Goal: Task Accomplishment & Management: Use online tool/utility

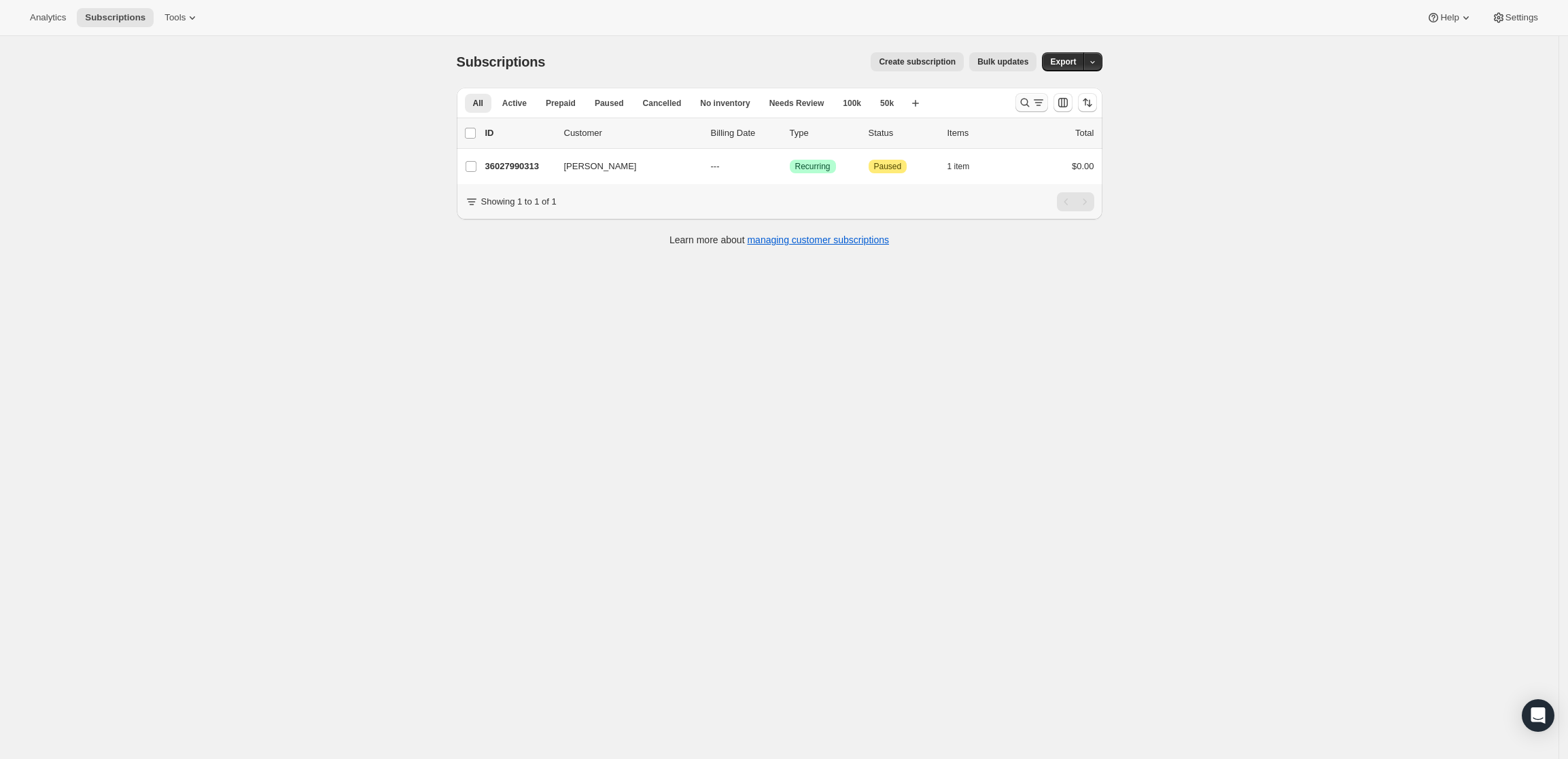
click at [1031, 98] on icon "Search and filter results" at bounding box center [1024, 102] width 13 height 13
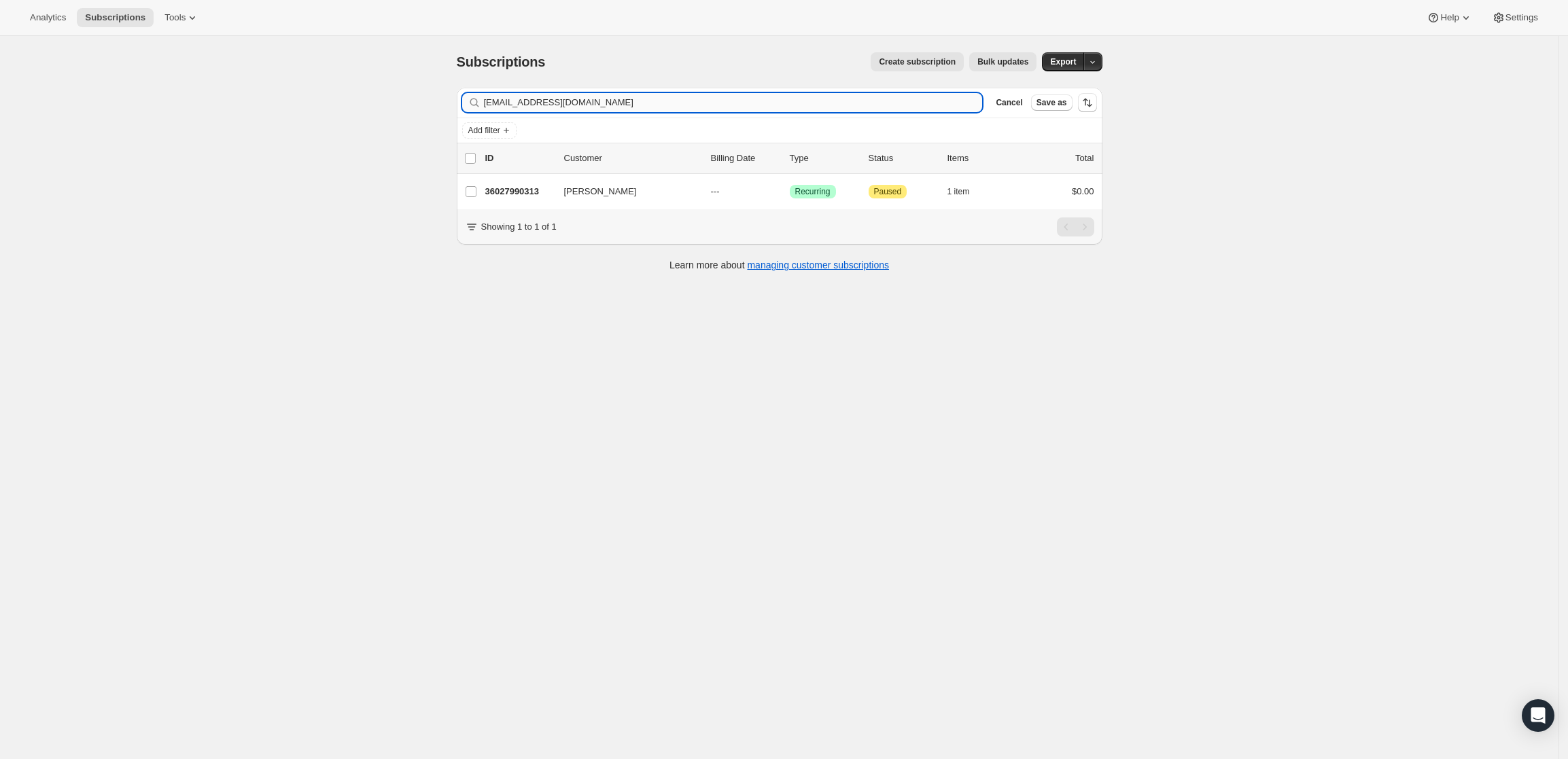
click at [739, 102] on input "[EMAIL_ADDRESS][DOMAIN_NAME]" at bounding box center [733, 102] width 499 height 19
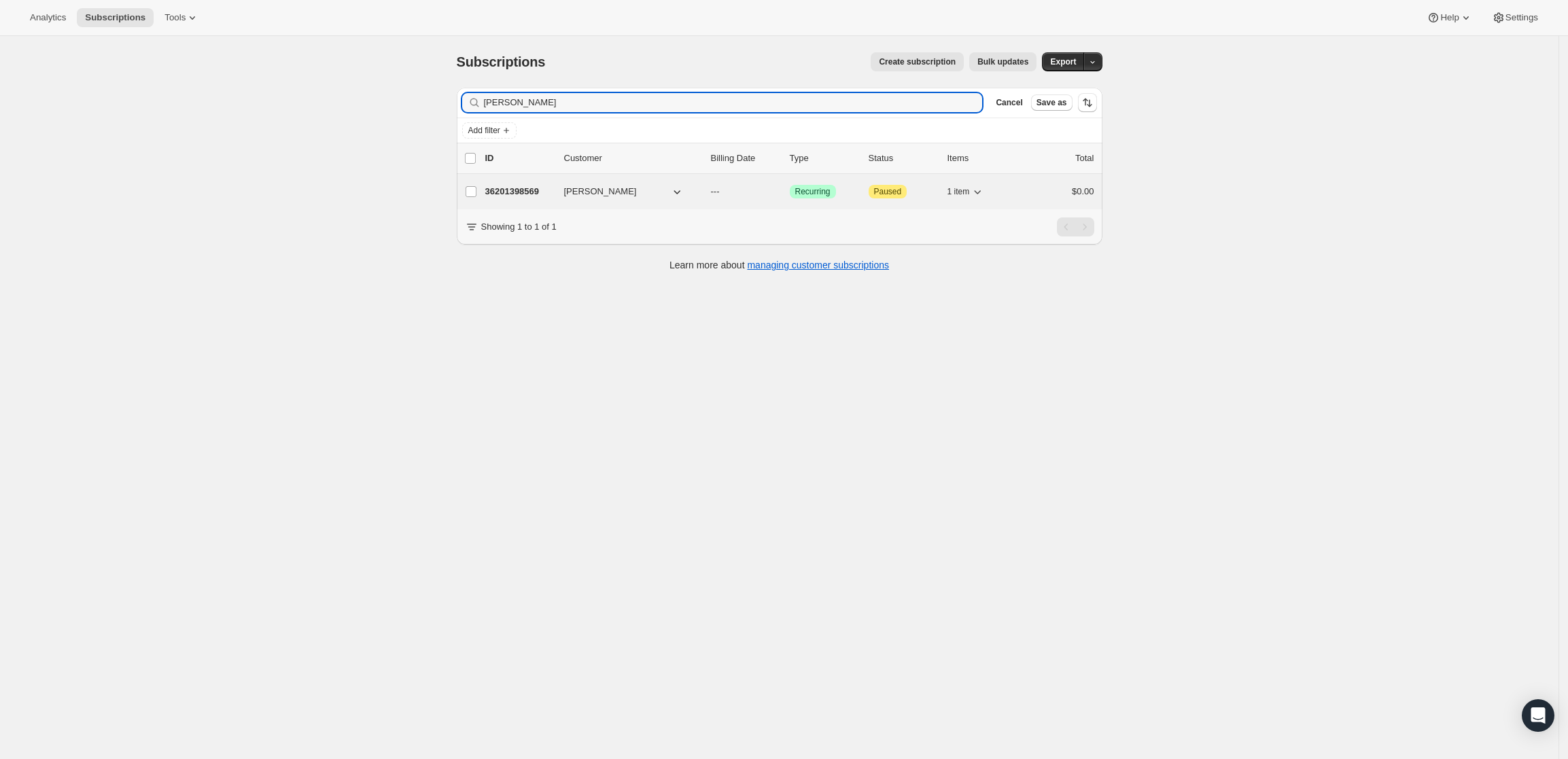
type input "[PERSON_NAME]"
click at [507, 190] on p "36201398569" at bounding box center [519, 191] width 68 height 13
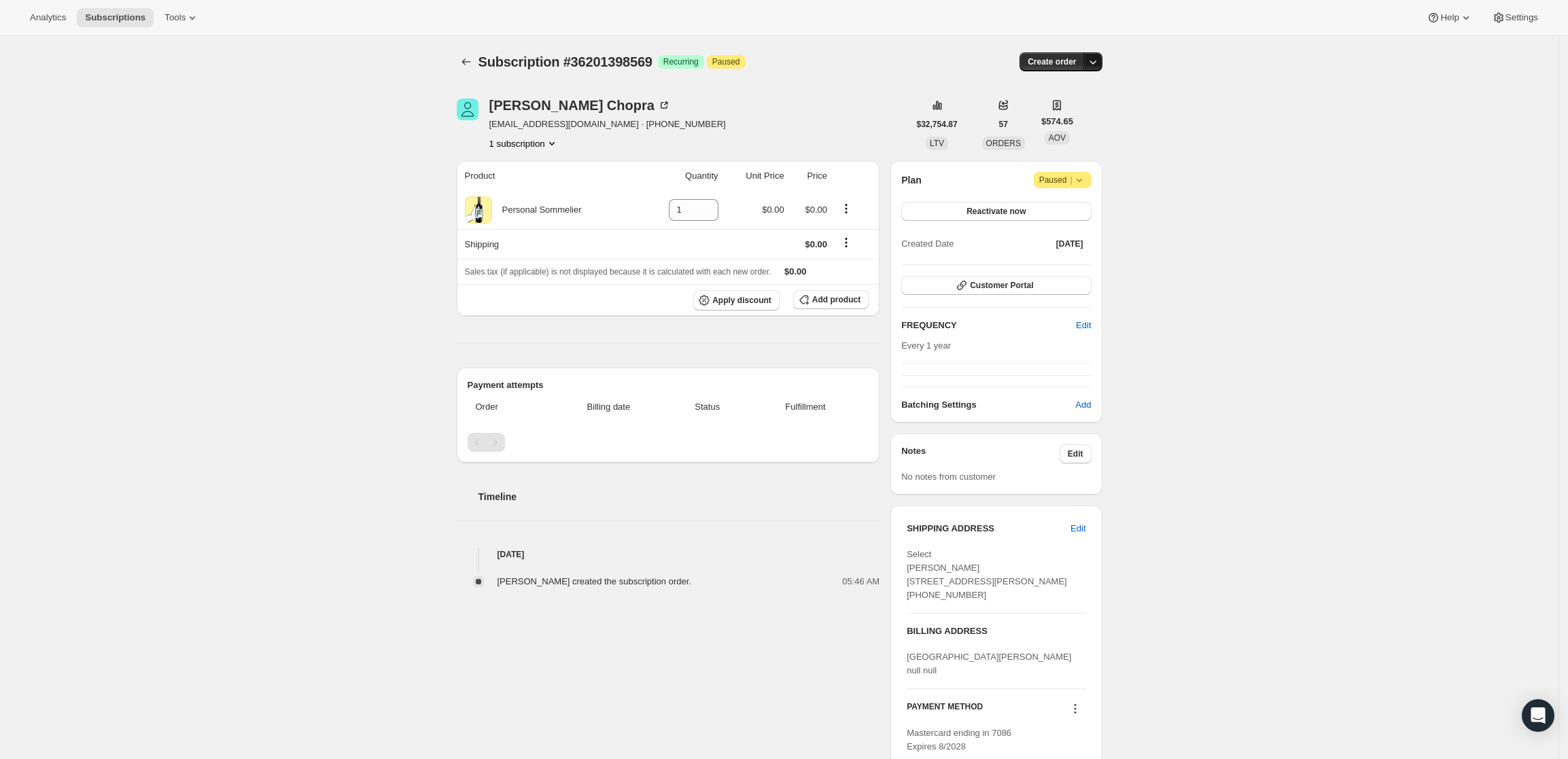
click at [1097, 61] on icon "button" at bounding box center [1093, 62] width 13 height 13
click at [1070, 112] on span "Create custom one-time order" at bounding box center [1040, 112] width 118 height 10
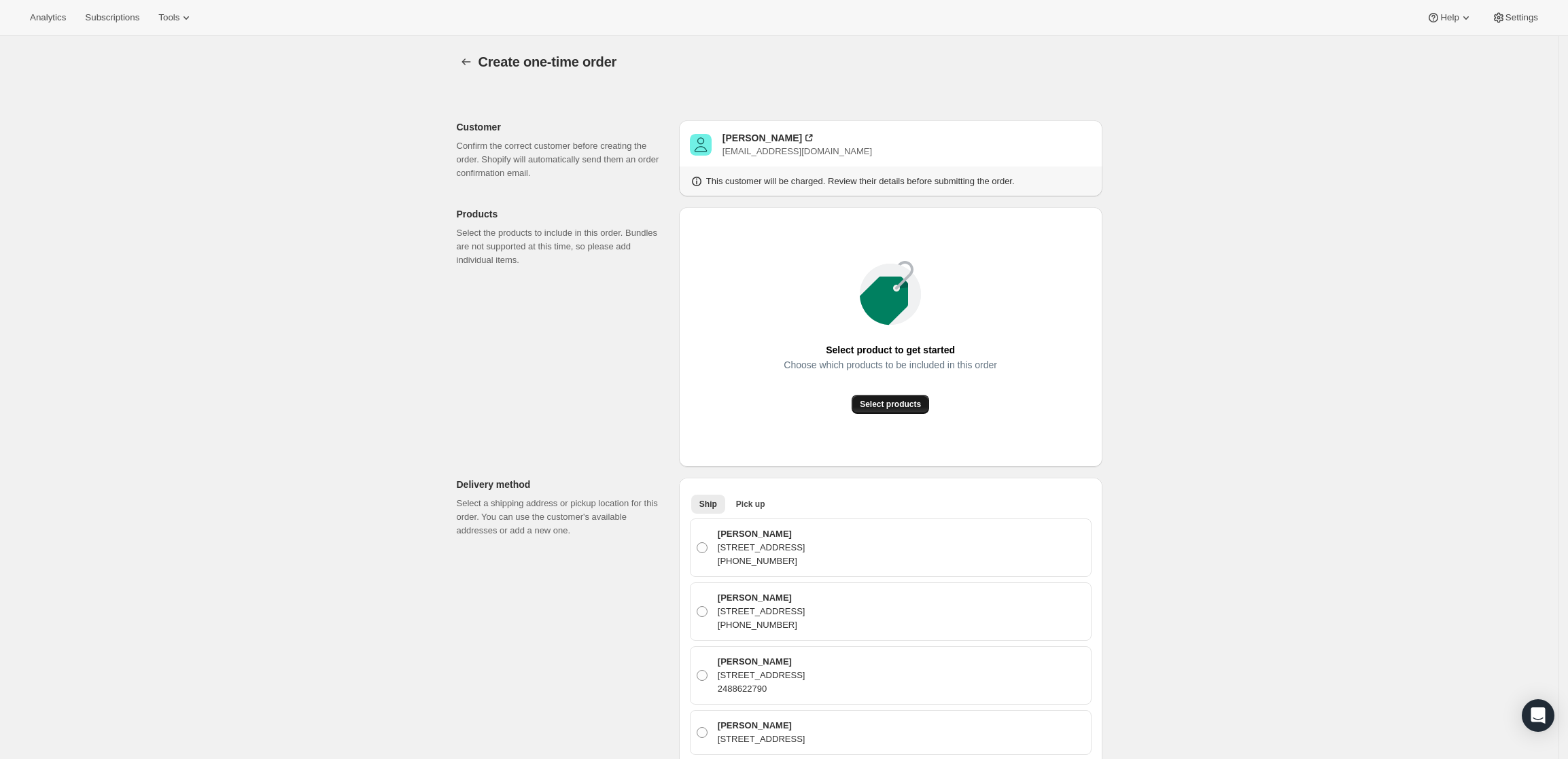
click at [897, 405] on span "Select products" at bounding box center [891, 404] width 61 height 11
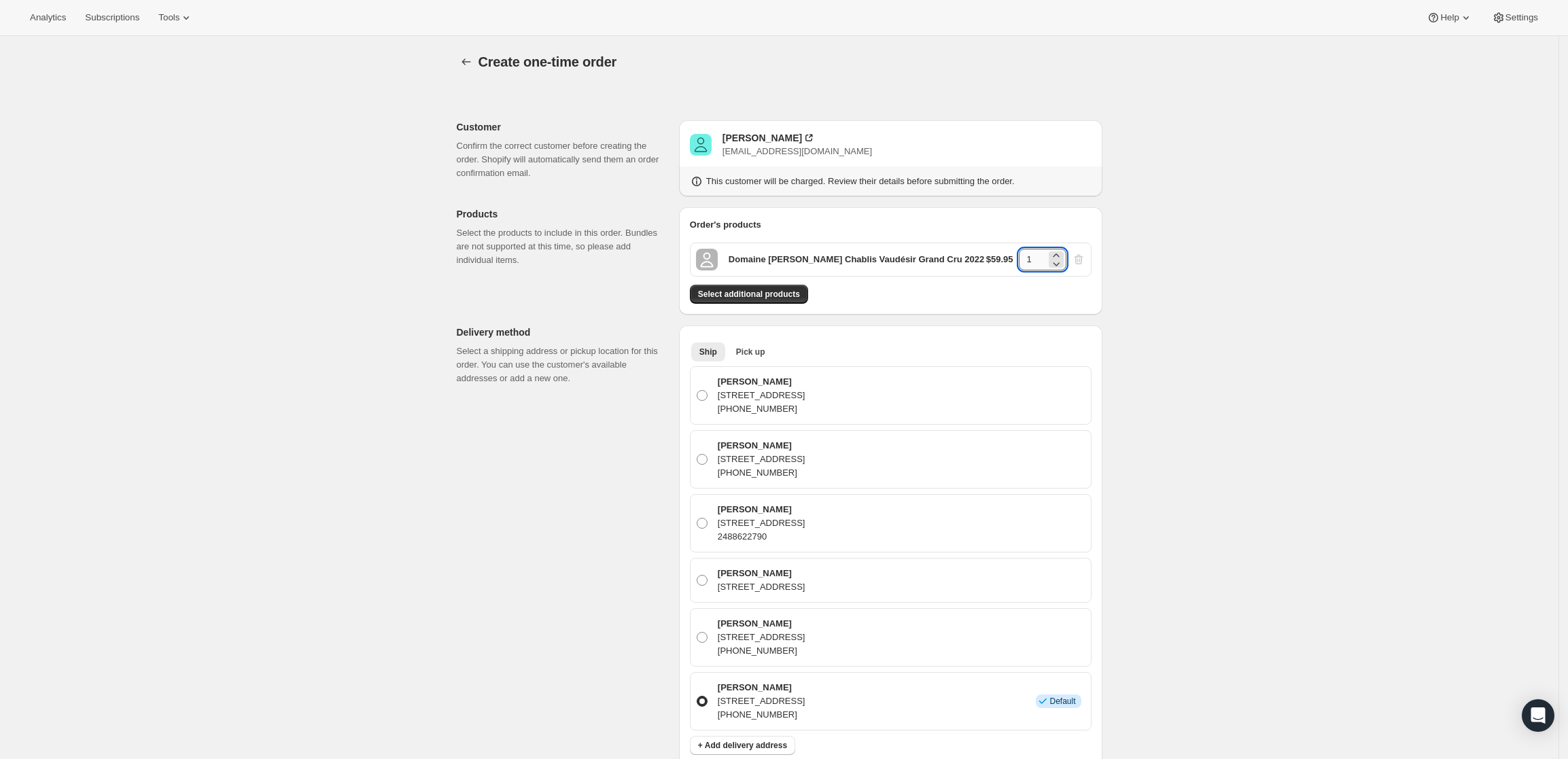
drag, startPoint x: 1038, startPoint y: 255, endPoint x: 1029, endPoint y: 257, distance: 9.2
click at [1029, 257] on input "1" at bounding box center [1032, 260] width 27 height 22
type input "6"
click at [1217, 290] on div "Create one-time order. This page is ready Create one-time order Customer Confir…" at bounding box center [779, 666] width 1559 height 1261
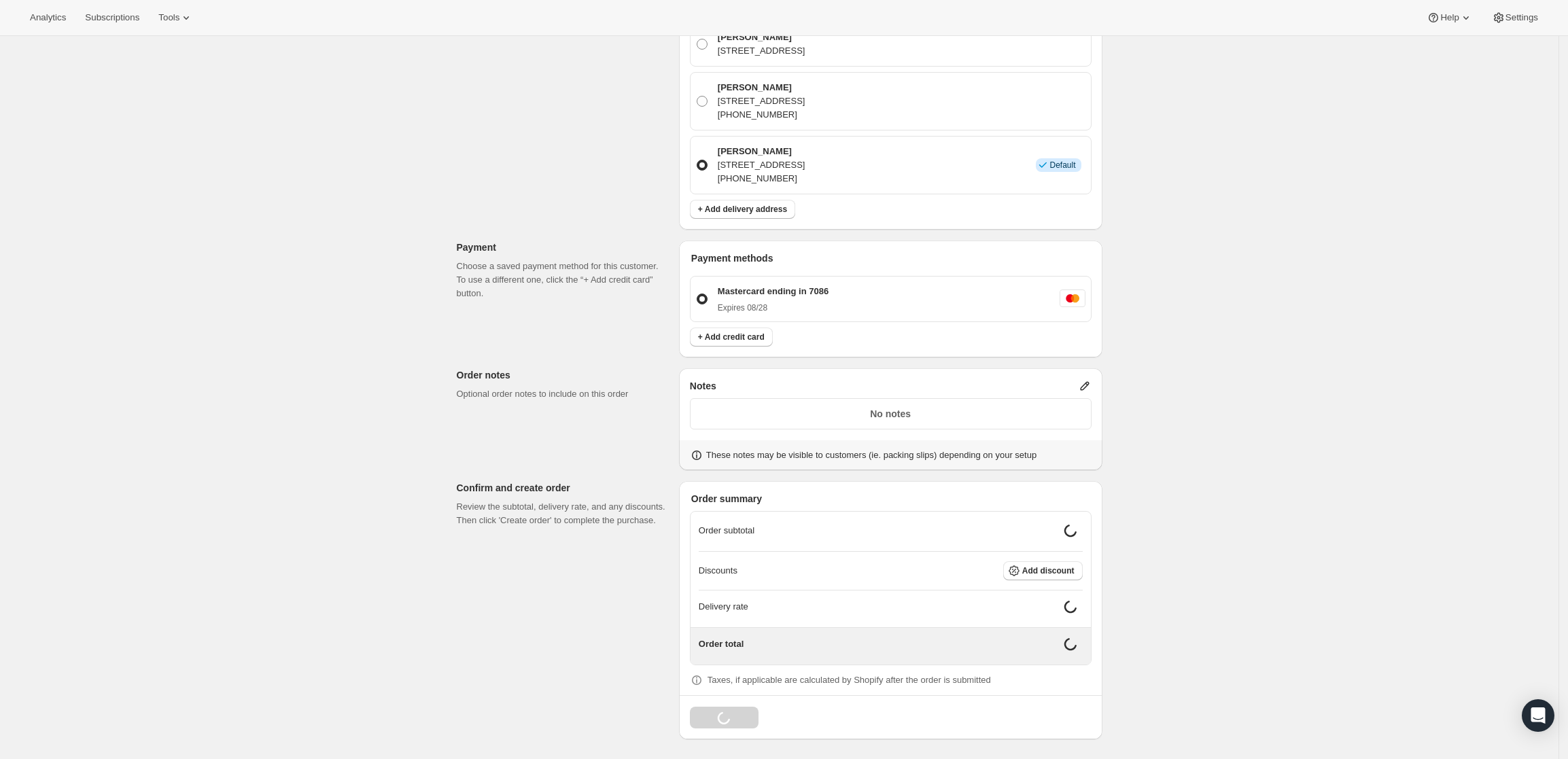
scroll to position [526, 0]
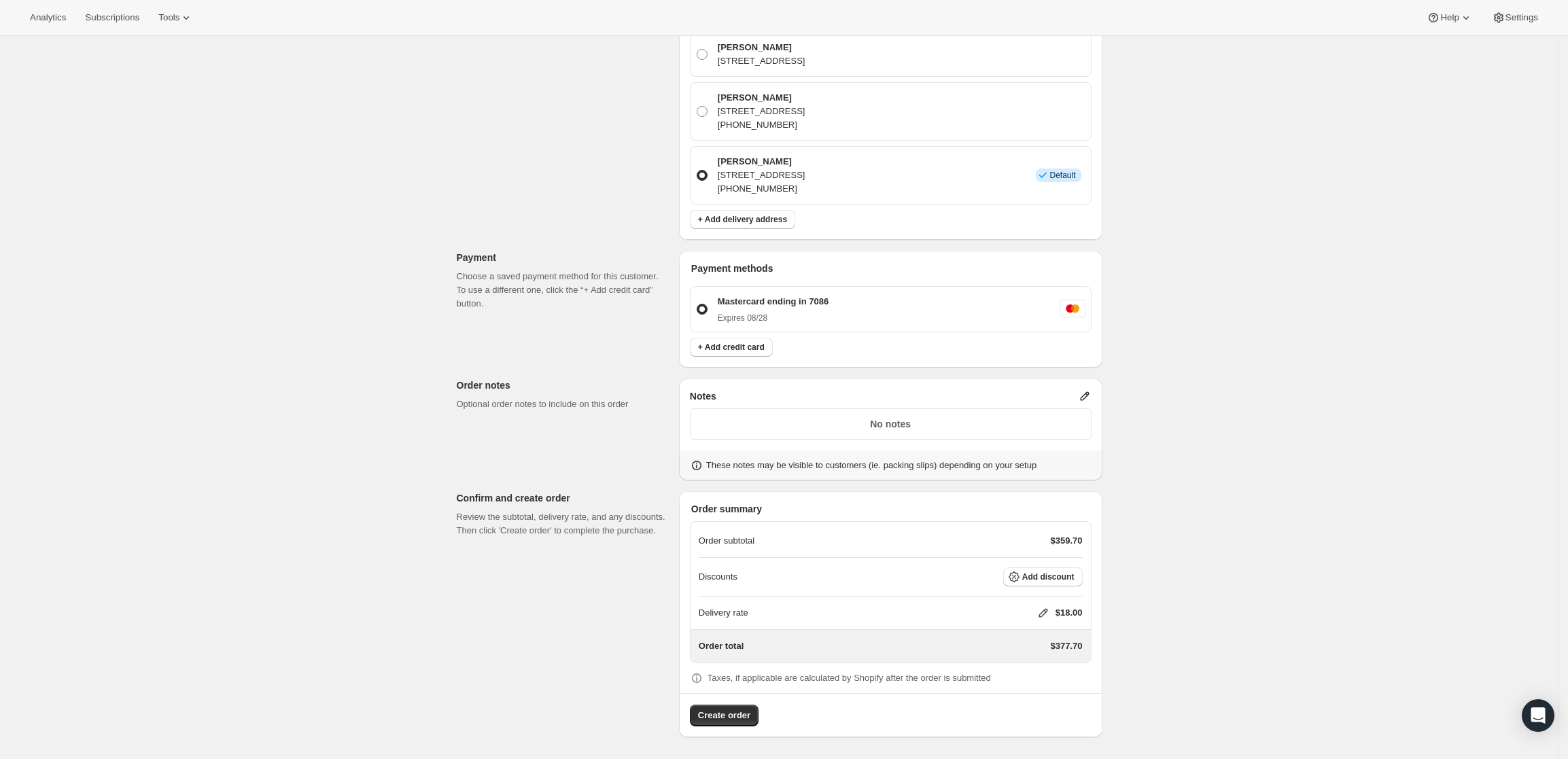
click at [1086, 397] on icon at bounding box center [1084, 395] width 13 height 13
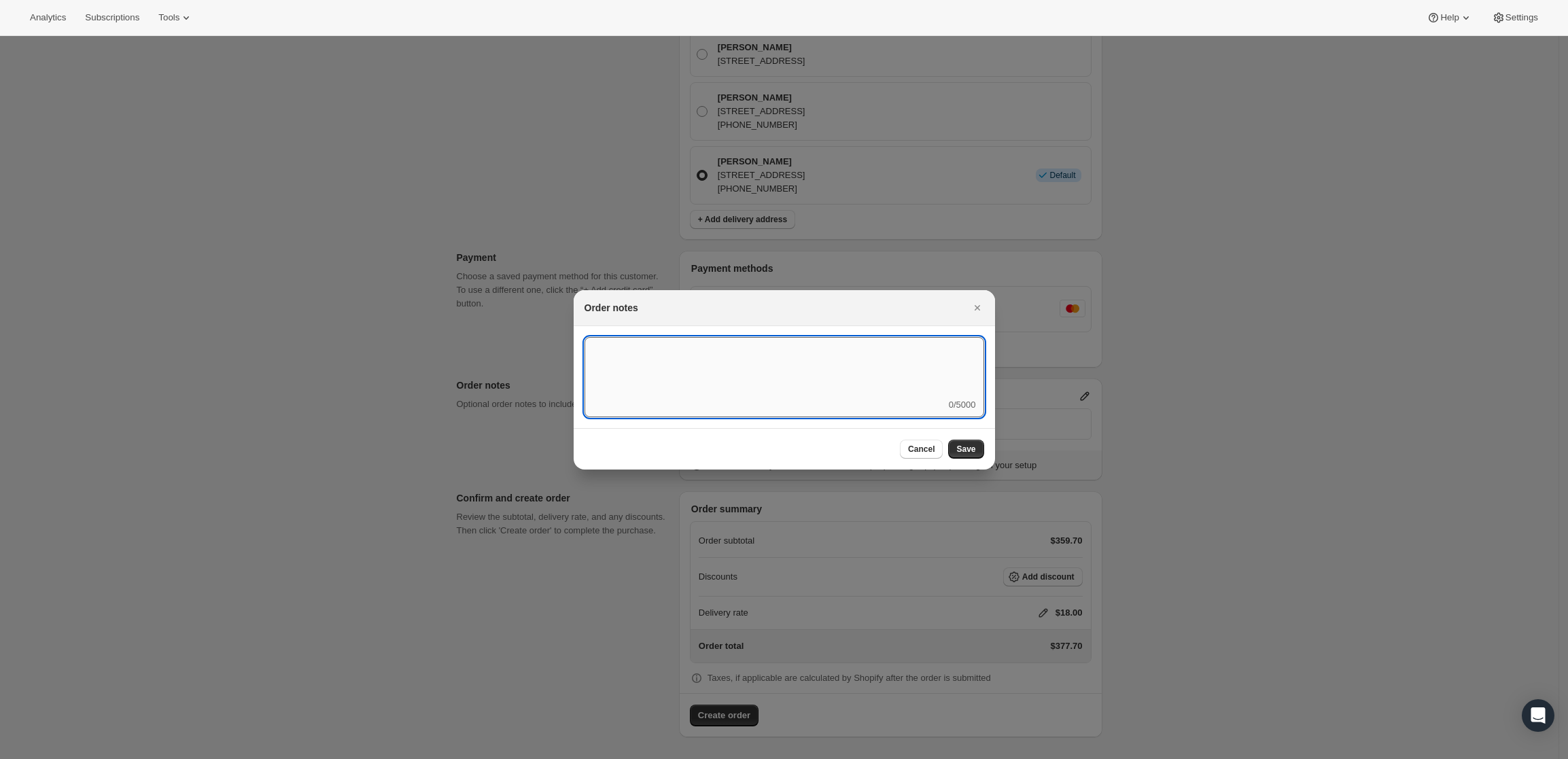
click at [926, 384] on textarea ":r3v:" at bounding box center [784, 367] width 400 height 61
type textarea "Weather HOLD"
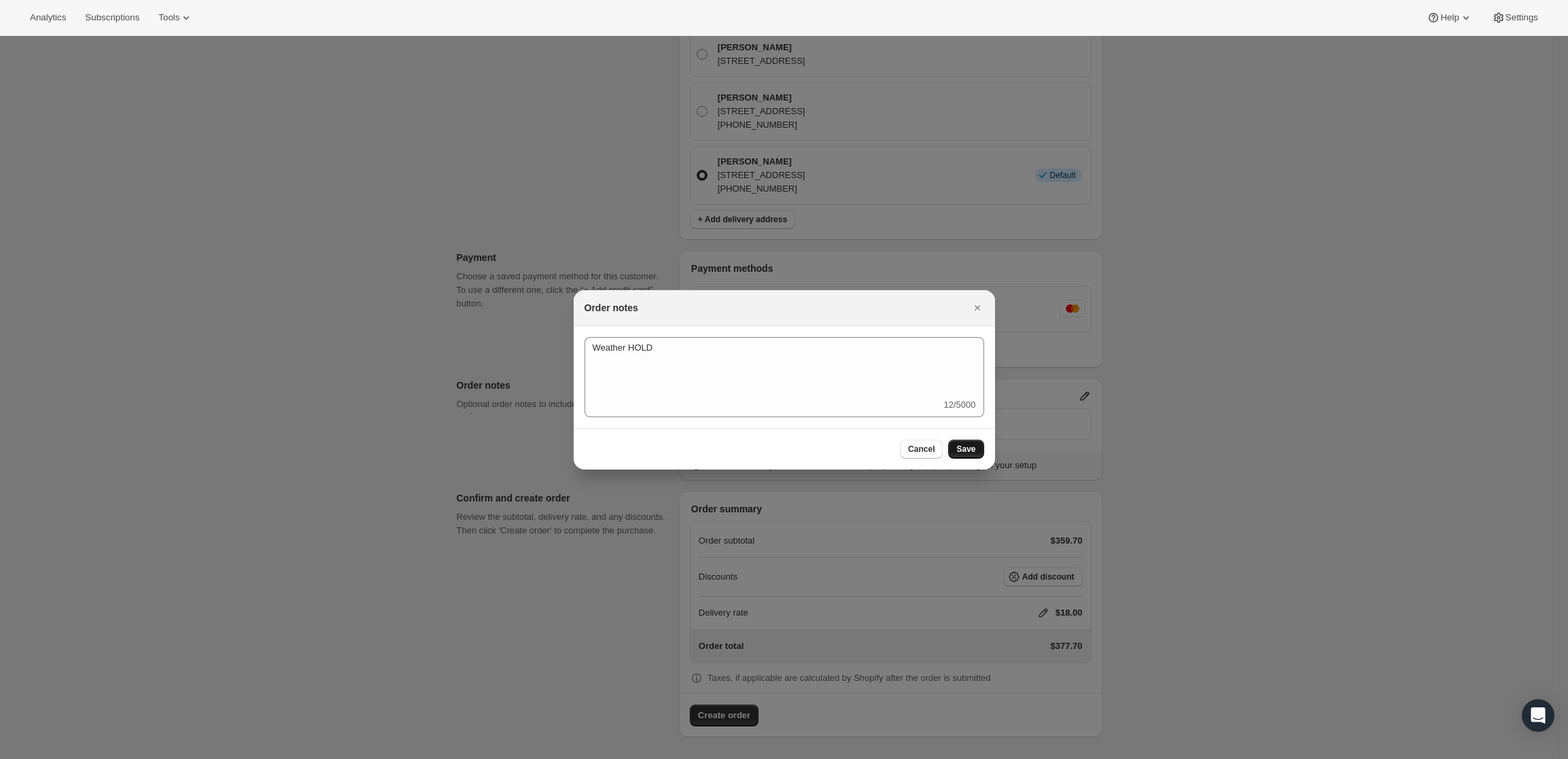
click at [965, 449] on span "Save" at bounding box center [965, 449] width 19 height 11
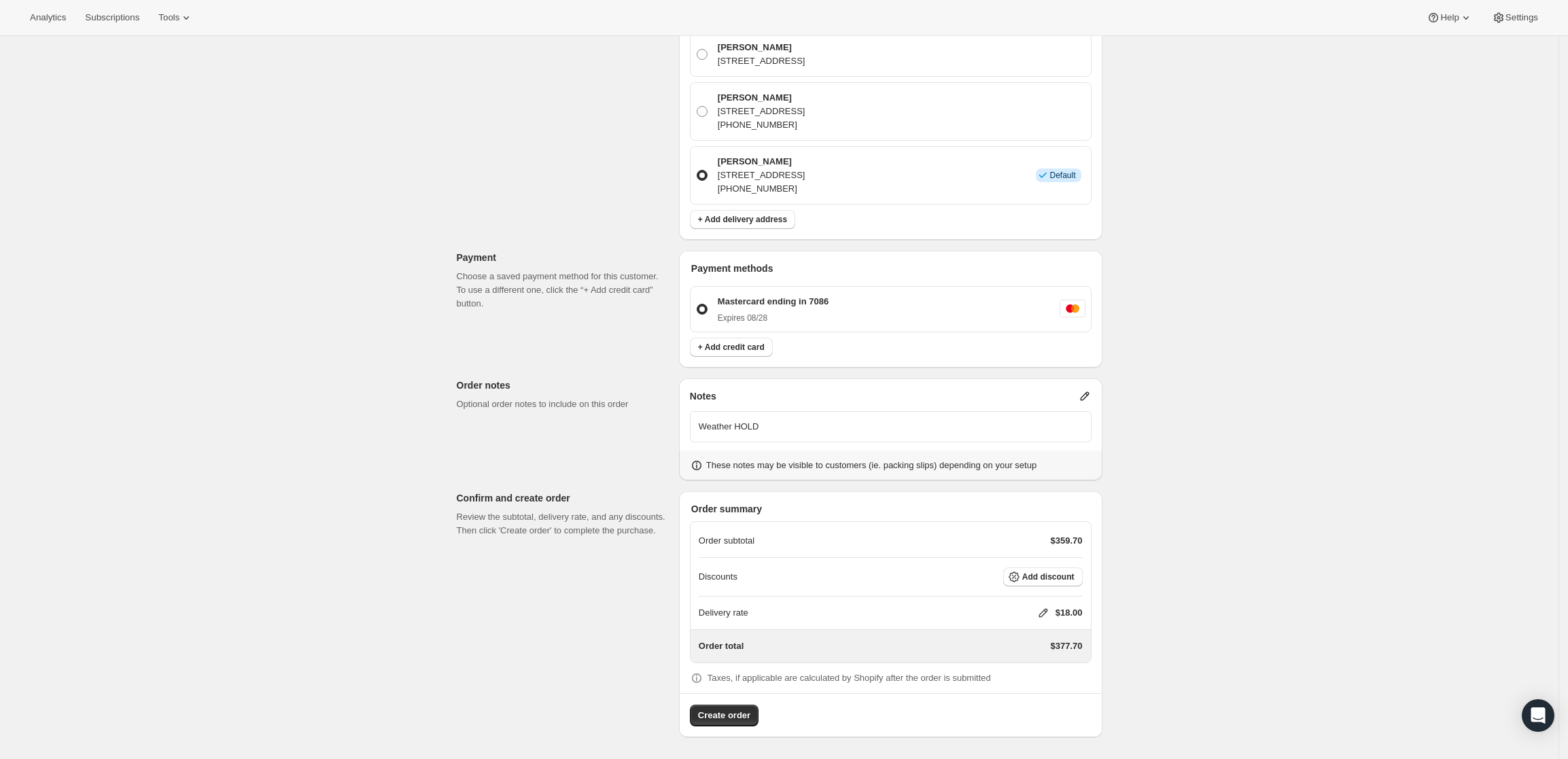
click at [1044, 612] on icon at bounding box center [1043, 612] width 9 height 9
click at [1016, 658] on input "0" at bounding box center [1050, 664] width 123 height 22
type input "0"
click at [1026, 690] on button "Save" at bounding box center [1040, 695] width 35 height 19
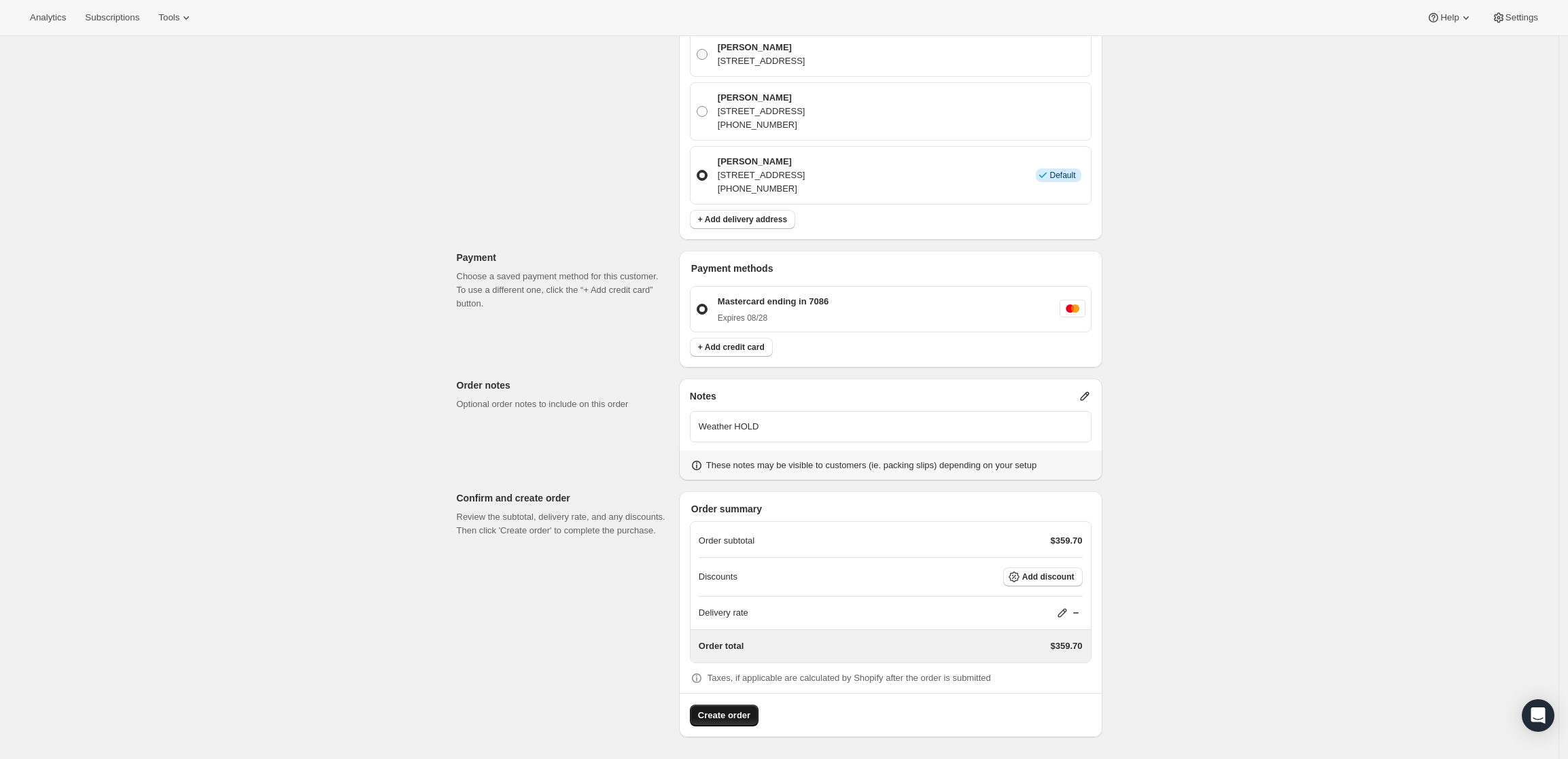
click at [716, 718] on span "Create order" at bounding box center [724, 715] width 52 height 13
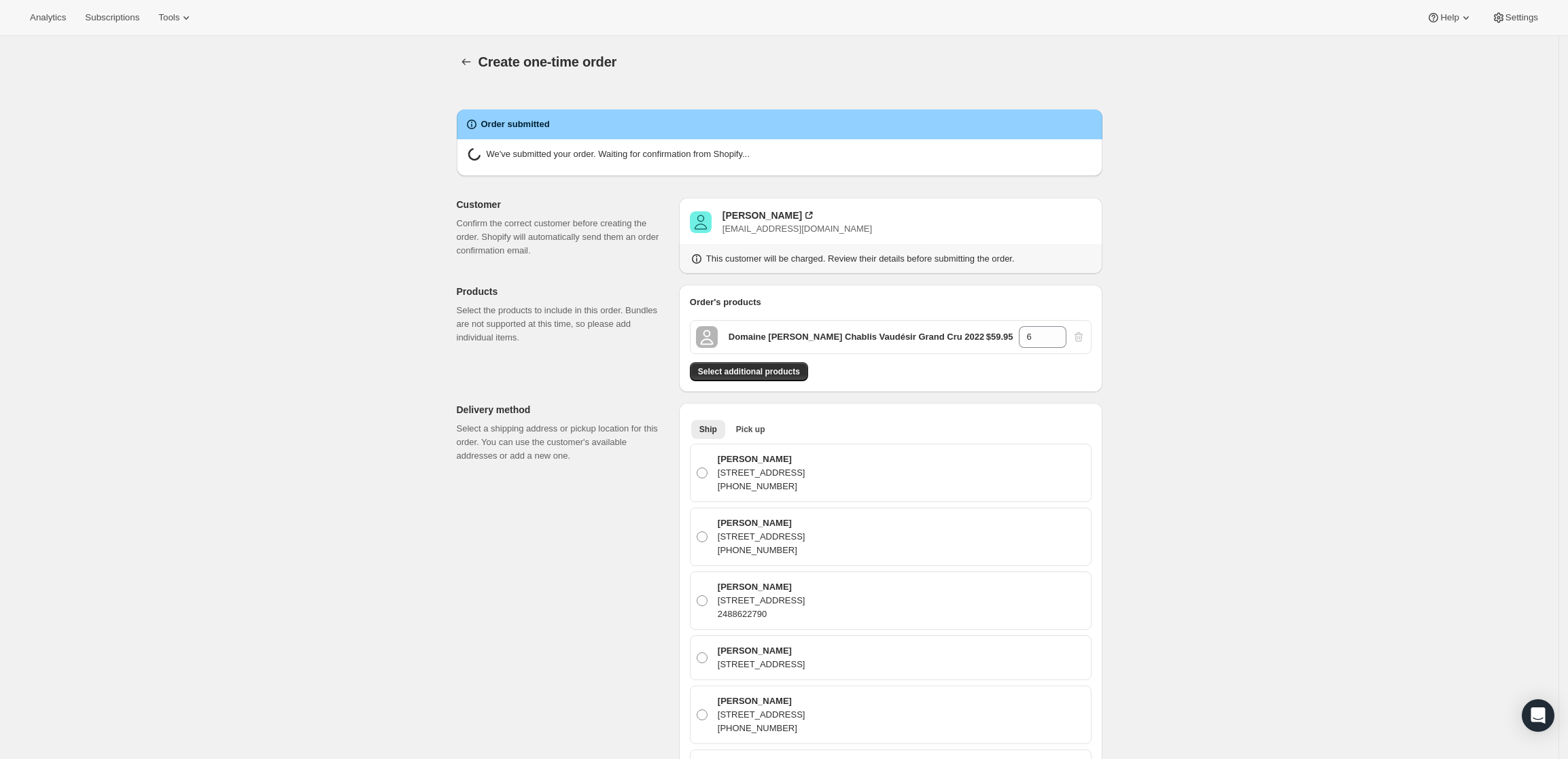
radio input "true"
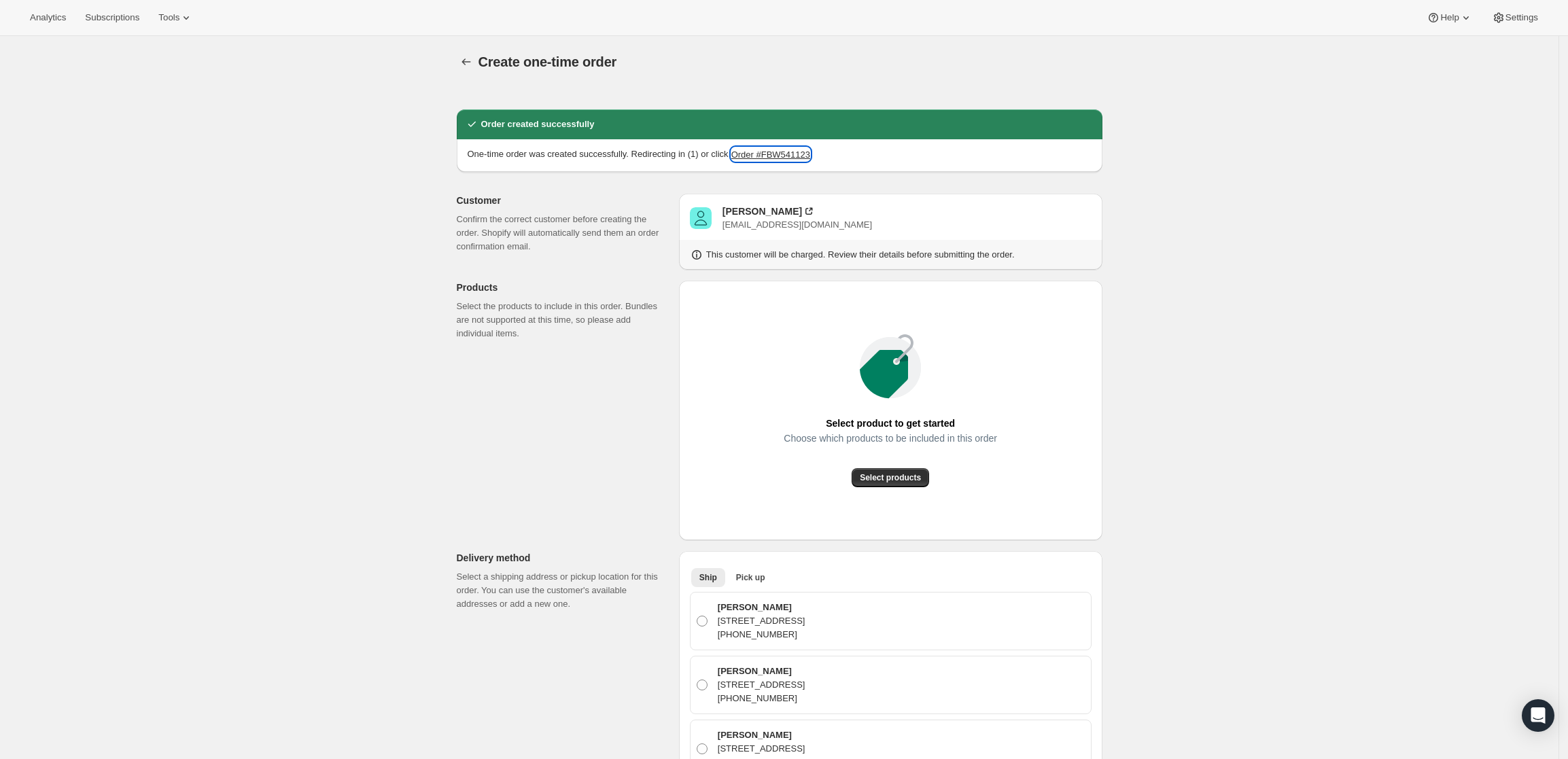
click at [770, 154] on button "Order #FBW541123" at bounding box center [770, 154] width 79 height 13
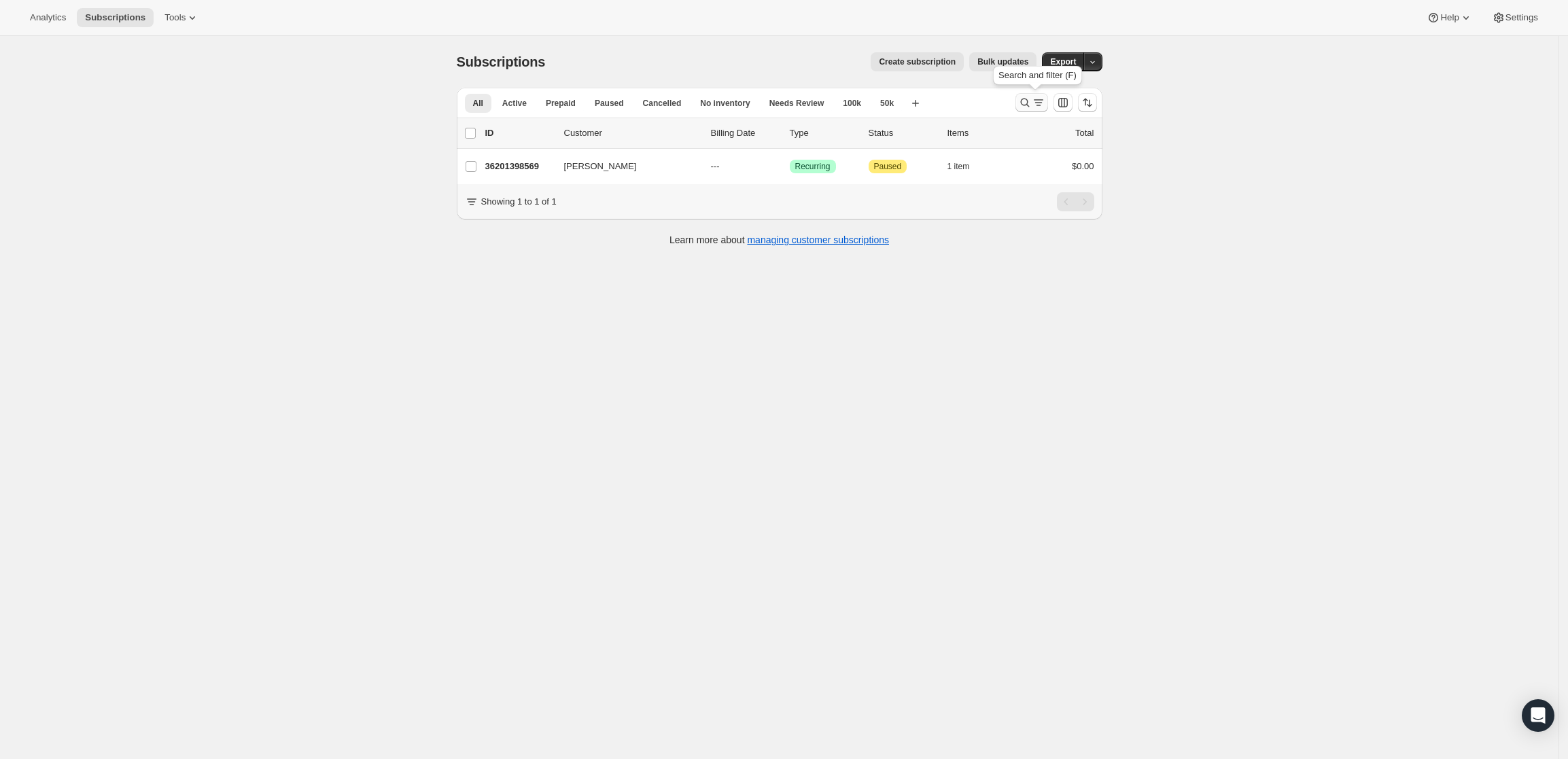
click at [1029, 95] on button "Search and filter results" at bounding box center [1032, 102] width 33 height 19
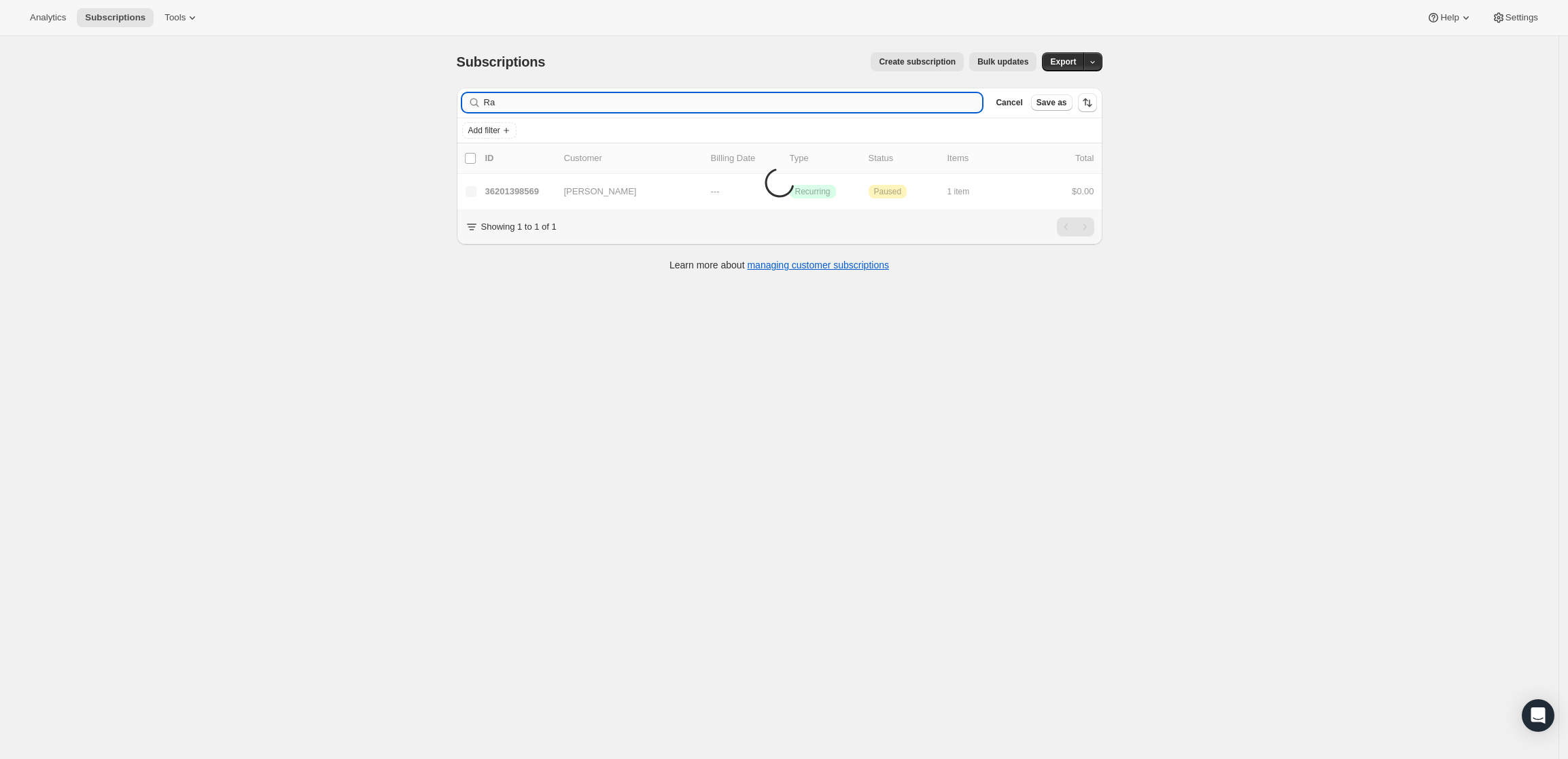
type input "R"
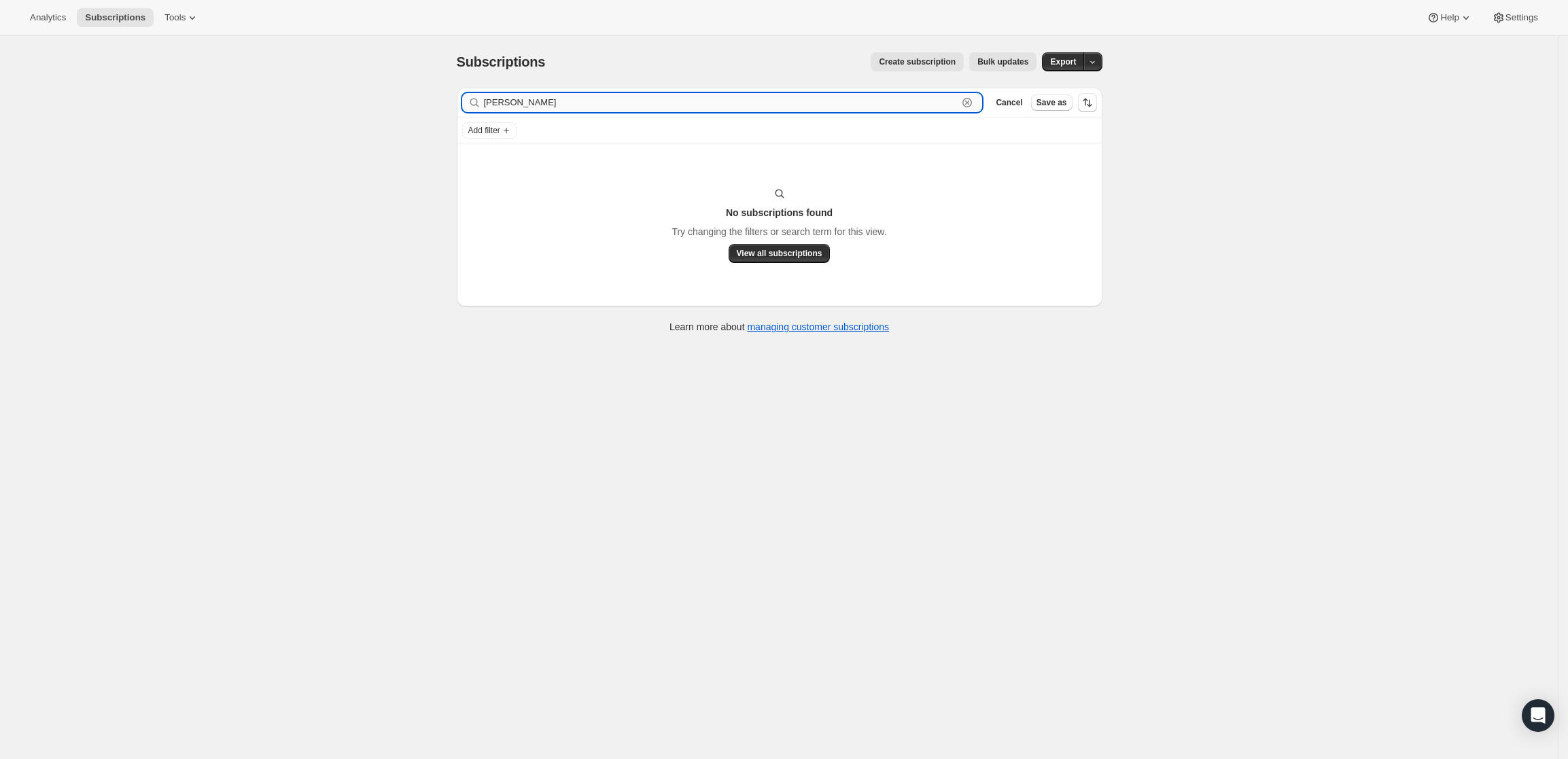
click at [751, 101] on input "joseph brady" at bounding box center [721, 102] width 475 height 19
paste input "JOSEPH BRADY"
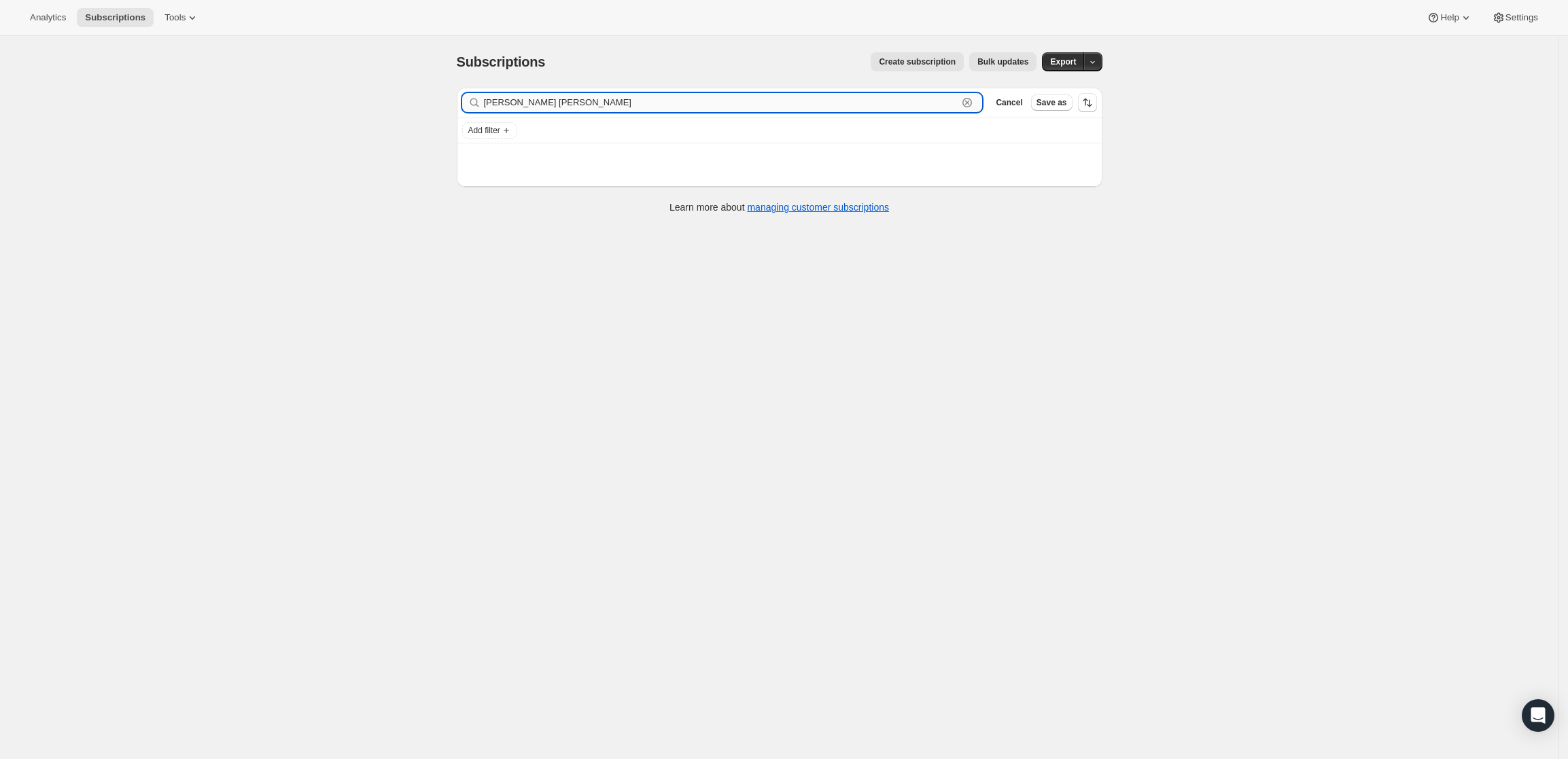
click at [751, 101] on input "joseph brady JOSEPH BRADY" at bounding box center [721, 102] width 475 height 19
paste input "text"
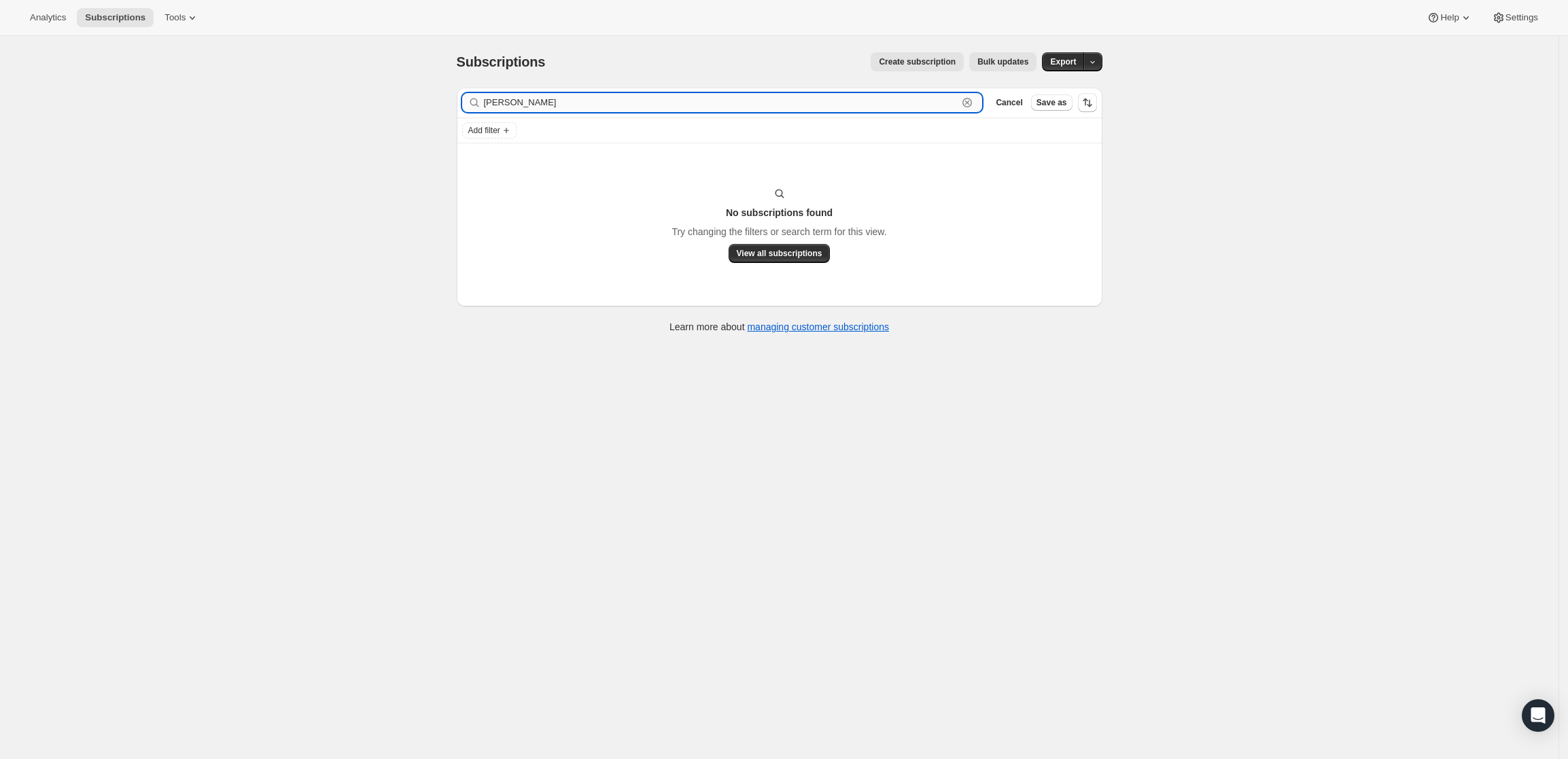
click at [655, 108] on input "JOSEPH BRADY" at bounding box center [721, 102] width 475 height 19
paste input "dizzy1021@aol.com"
type input "dizzy1021@aol.com"
